Goal: Check status: Check status

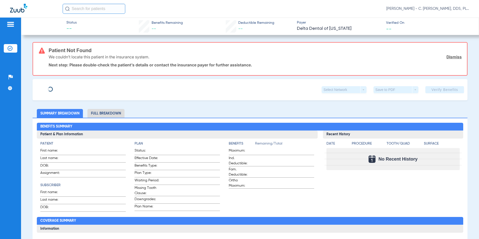
type input "[PERSON_NAME]"
type input "[DATE]"
type input "51603226"
type input "700273"
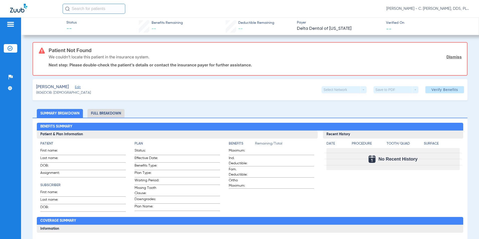
click at [449, 54] on div "We couldn’t locate this patient in the insurance system. Dismiss" at bounding box center [255, 56] width 413 height 13
drag, startPoint x: 448, startPoint y: 55, endPoint x: 422, endPoint y: 55, distance: 26.5
click at [448, 55] on link "Dismiss" at bounding box center [453, 56] width 15 height 5
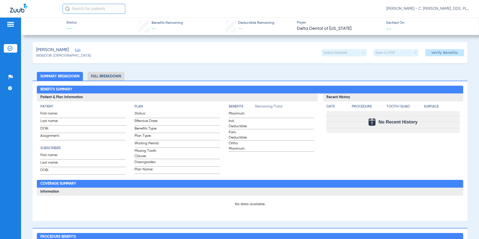
click at [75, 52] on span "Edit" at bounding box center [77, 50] width 5 height 5
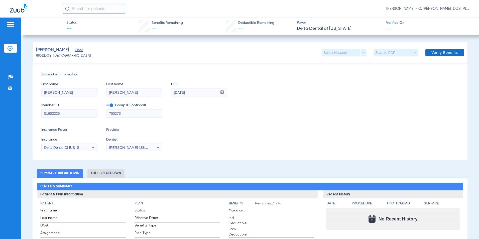
click at [433, 54] on span "Verify Benefits" at bounding box center [444, 53] width 27 height 4
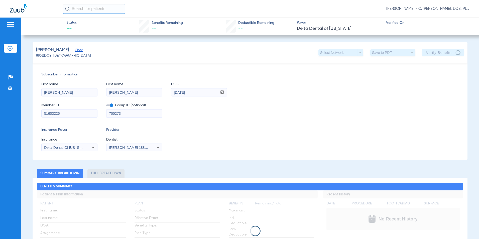
scroll to position [50, 0]
